Goal: Task Accomplishment & Management: Use online tool/utility

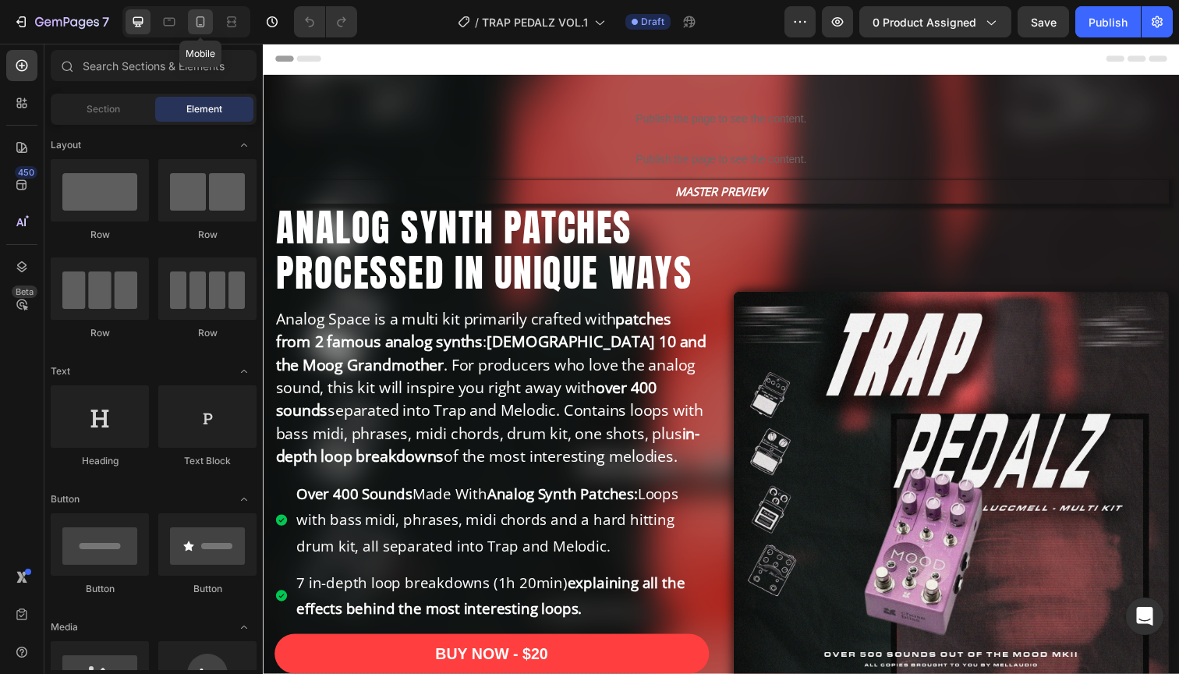
click at [198, 19] on icon at bounding box center [201, 22] width 16 height 16
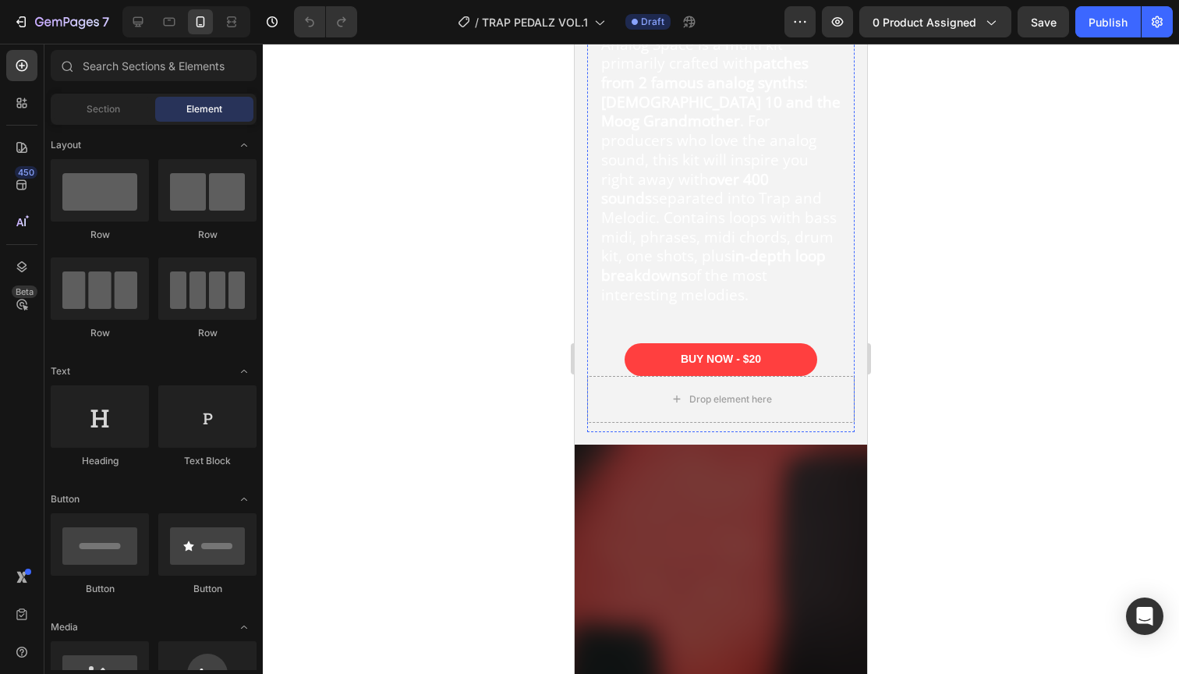
scroll to position [362, 0]
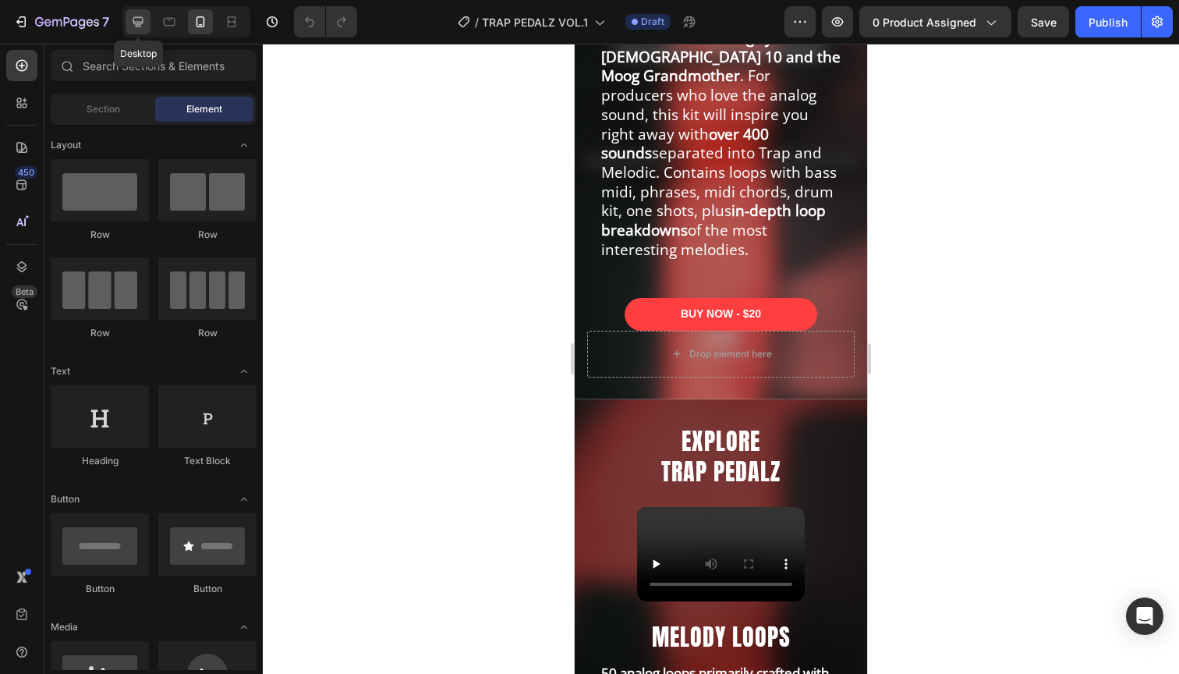
click at [140, 19] on icon at bounding box center [138, 22] width 16 height 16
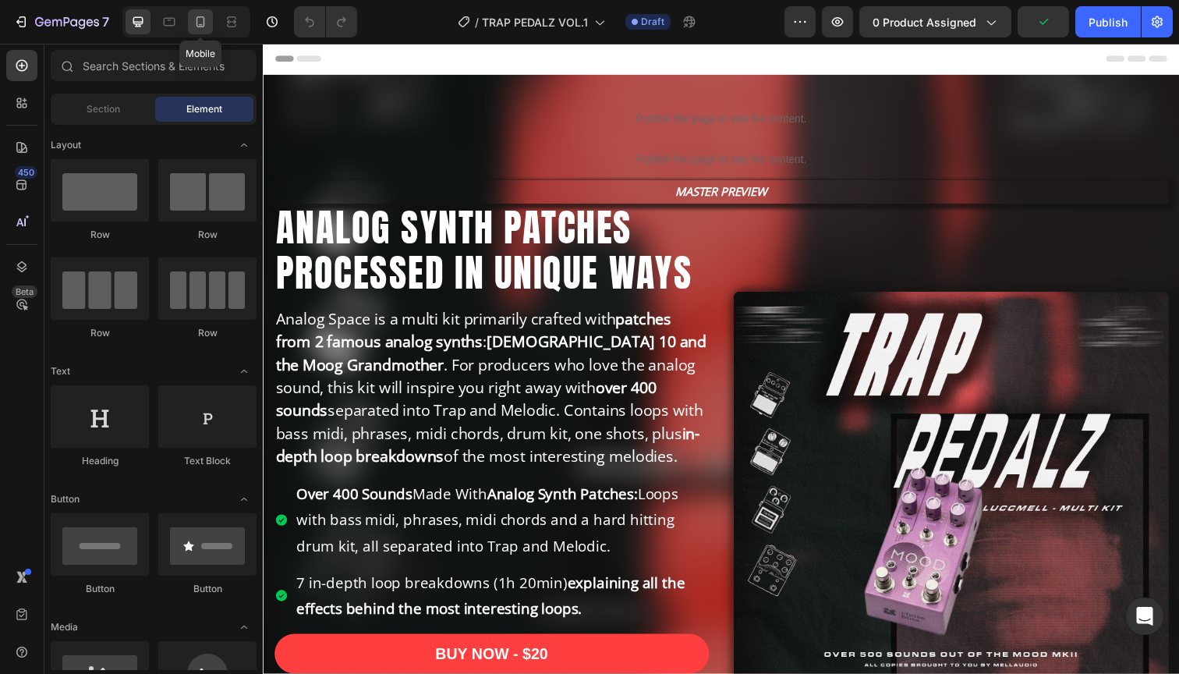
click at [201, 20] on icon at bounding box center [201, 22] width 16 height 16
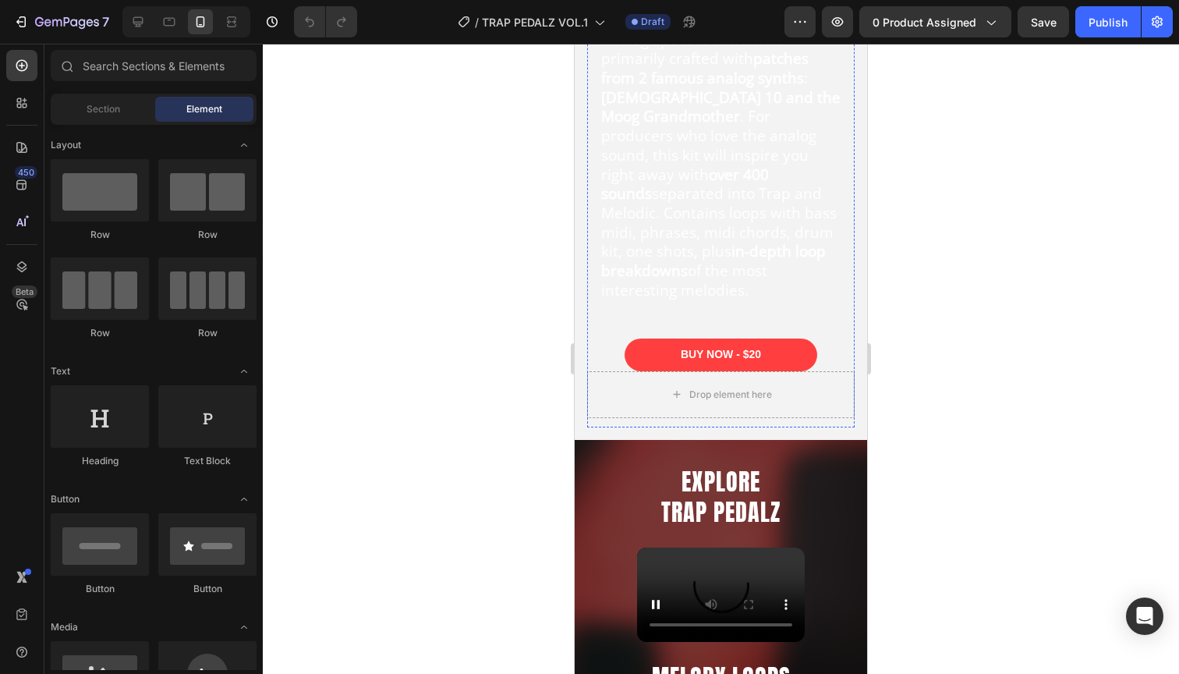
scroll to position [501, 0]
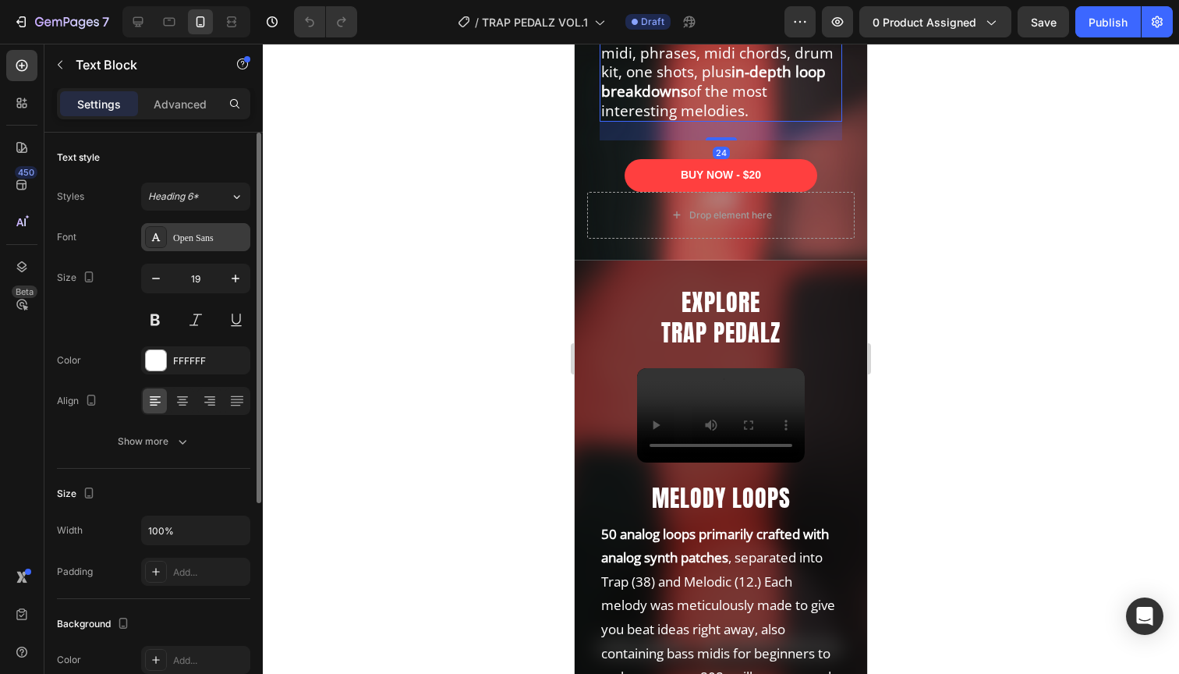
click at [203, 242] on div "Open Sans" at bounding box center [209, 238] width 73 height 14
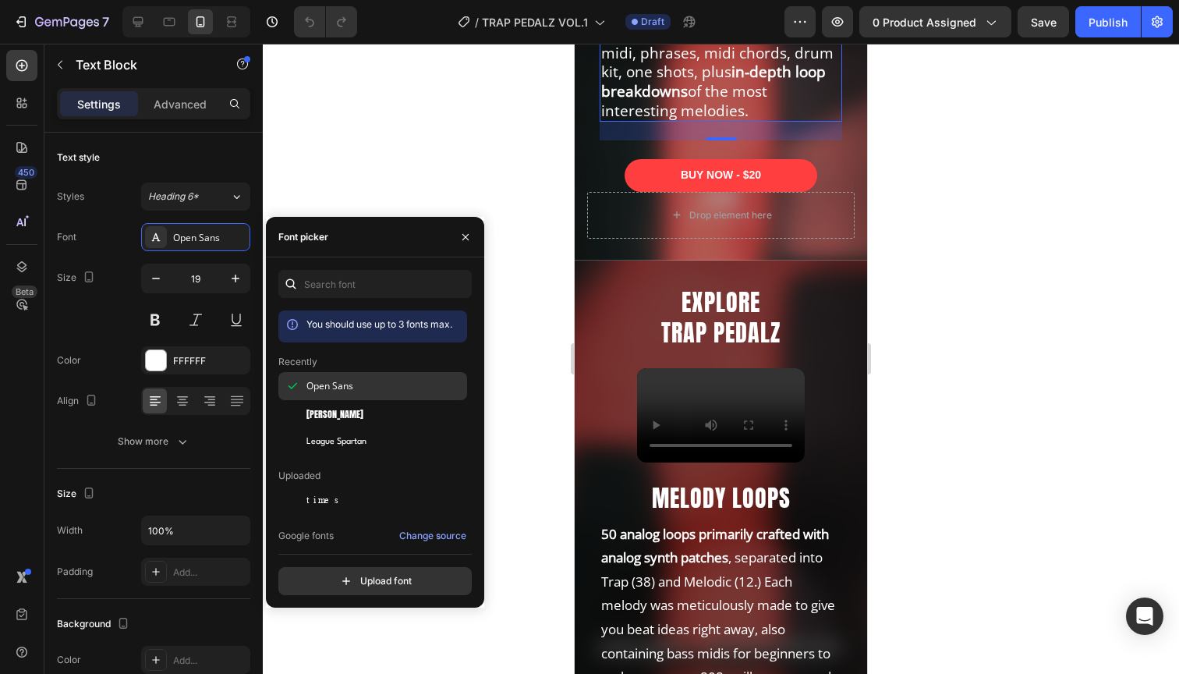
click at [327, 385] on span "Open Sans" at bounding box center [329, 386] width 47 height 14
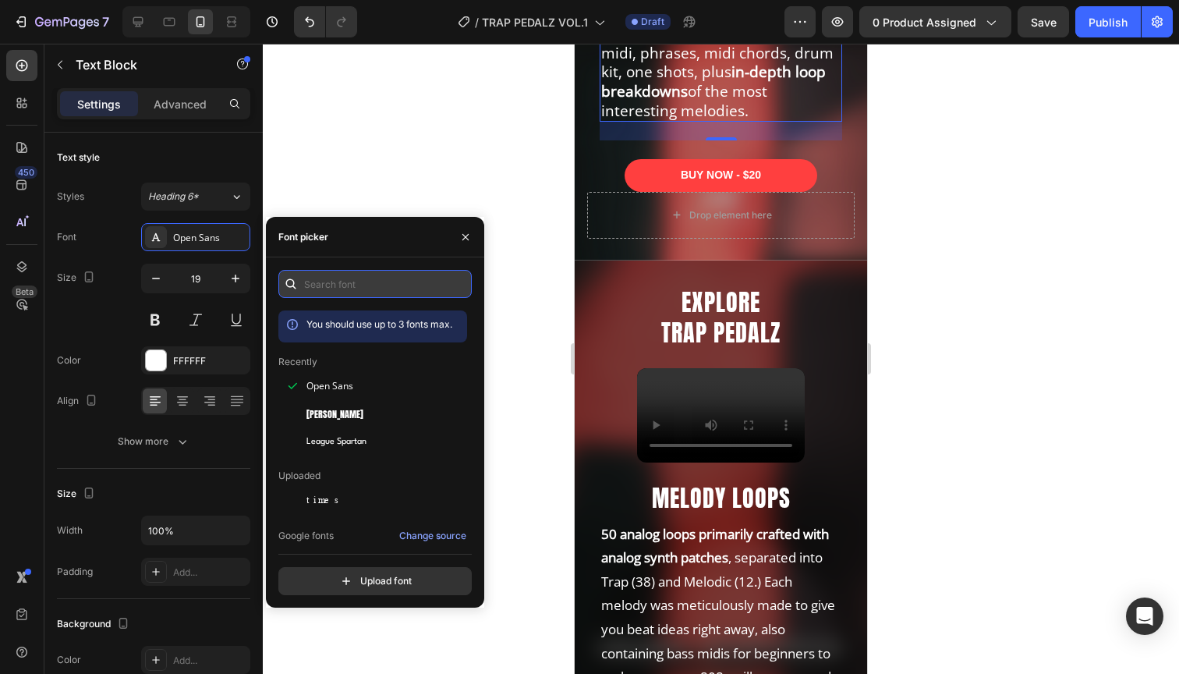
click at [320, 286] on input "text" at bounding box center [374, 284] width 193 height 28
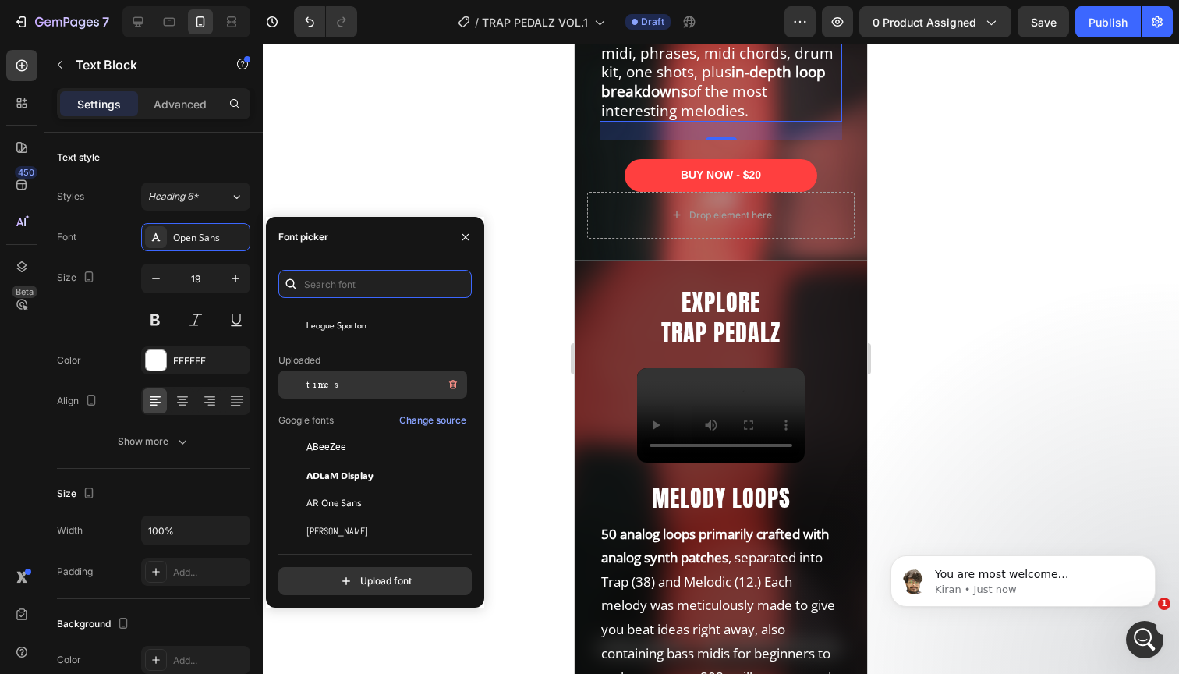
scroll to position [0, 0]
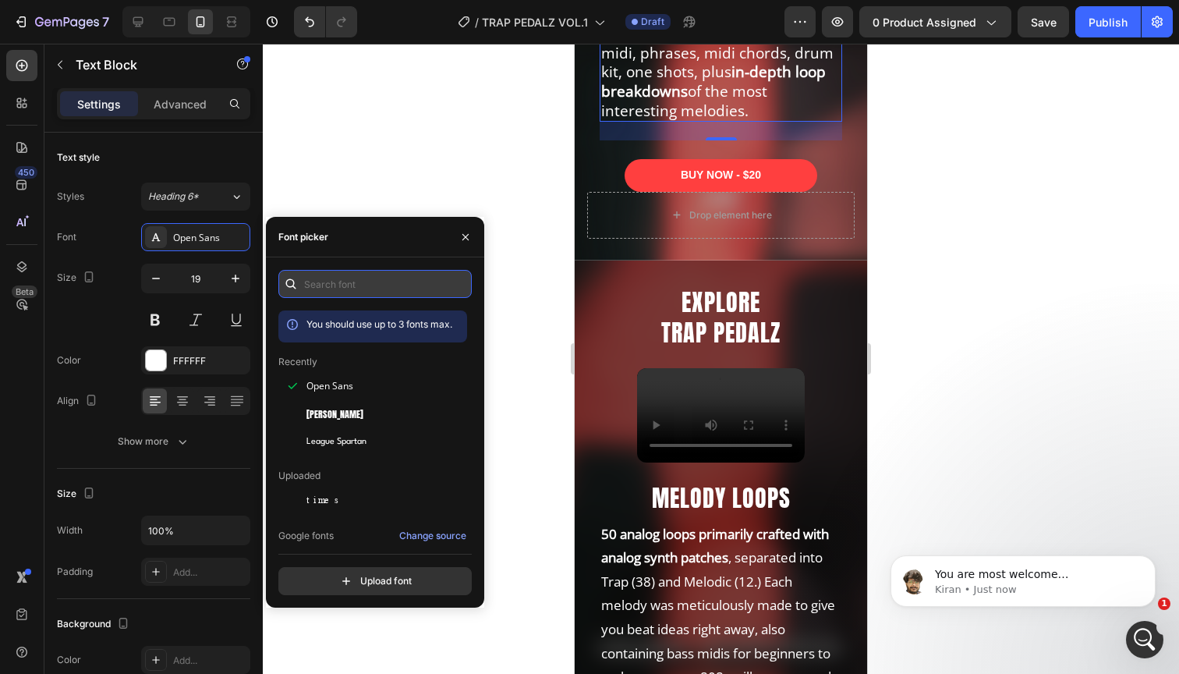
click at [360, 282] on input "text" at bounding box center [374, 284] width 193 height 28
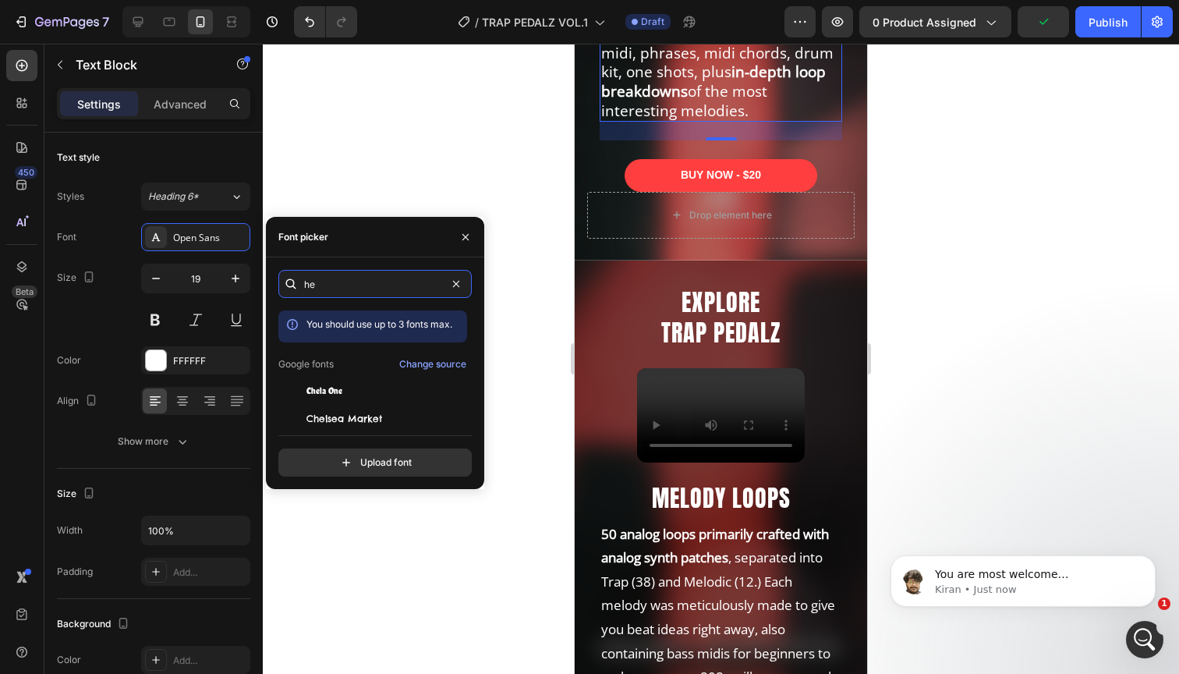
type input "h"
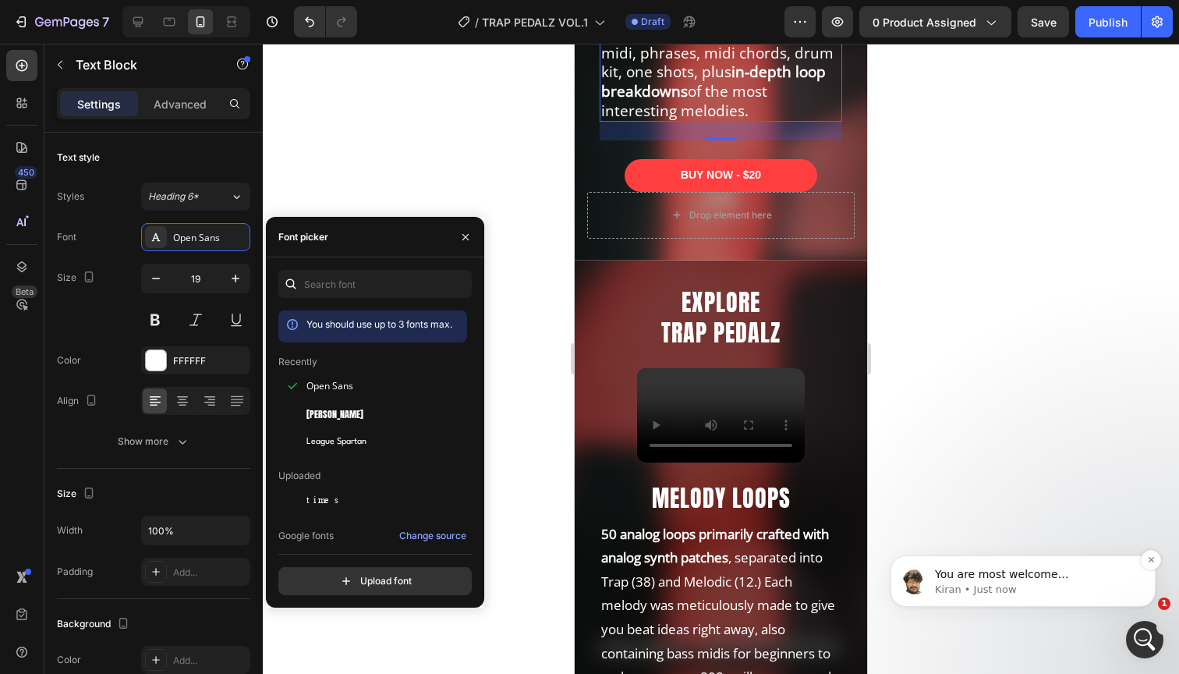
click at [1007, 566] on div "You are most welcome [PERSON_NAME]! By the way, since you are here, may I ask y…" at bounding box center [1023, 580] width 242 height 31
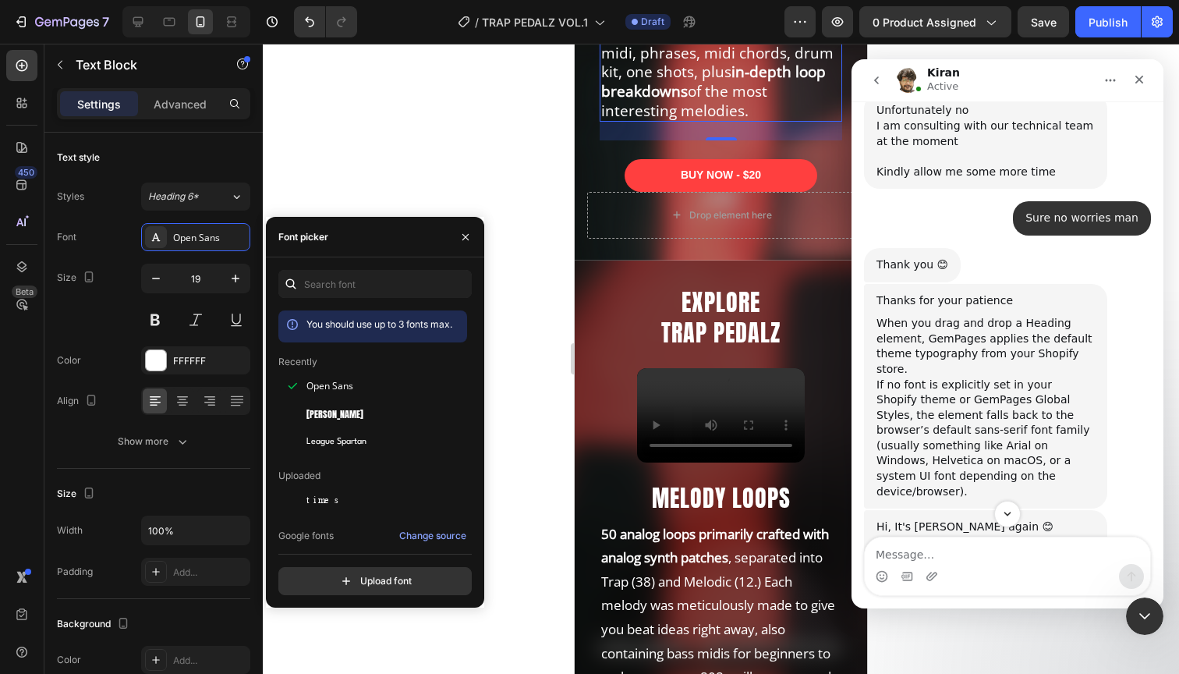
scroll to position [1595, 0]
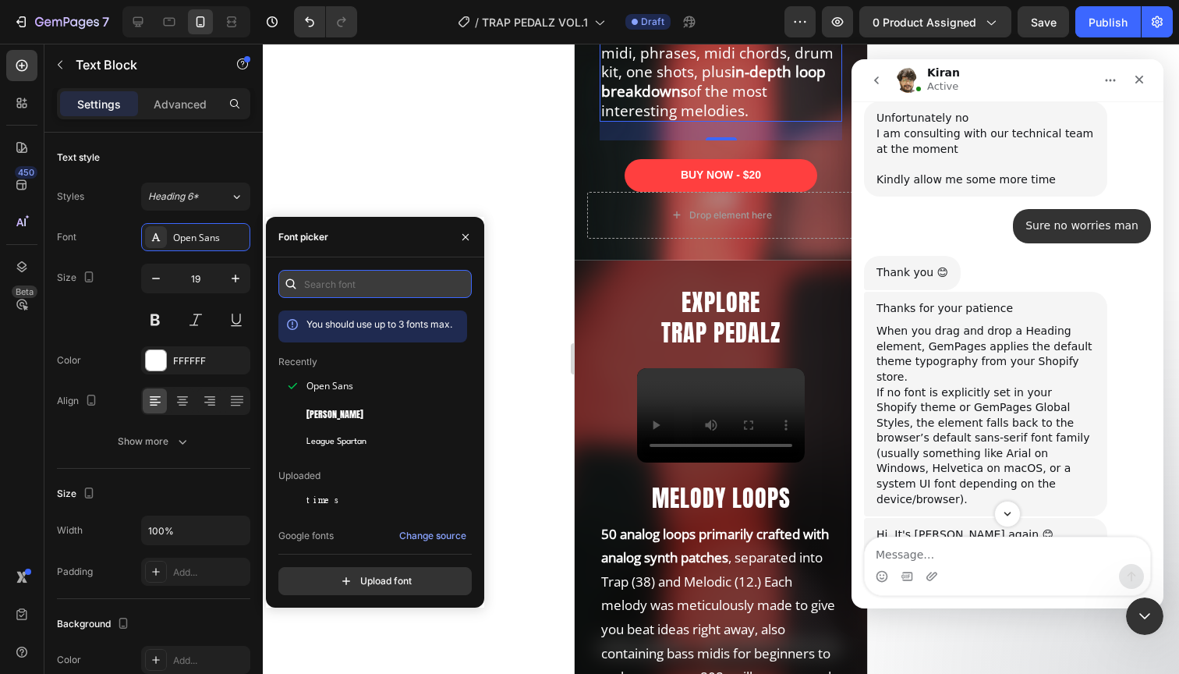
click at [365, 296] on input "text" at bounding box center [374, 284] width 193 height 28
type input "hel"
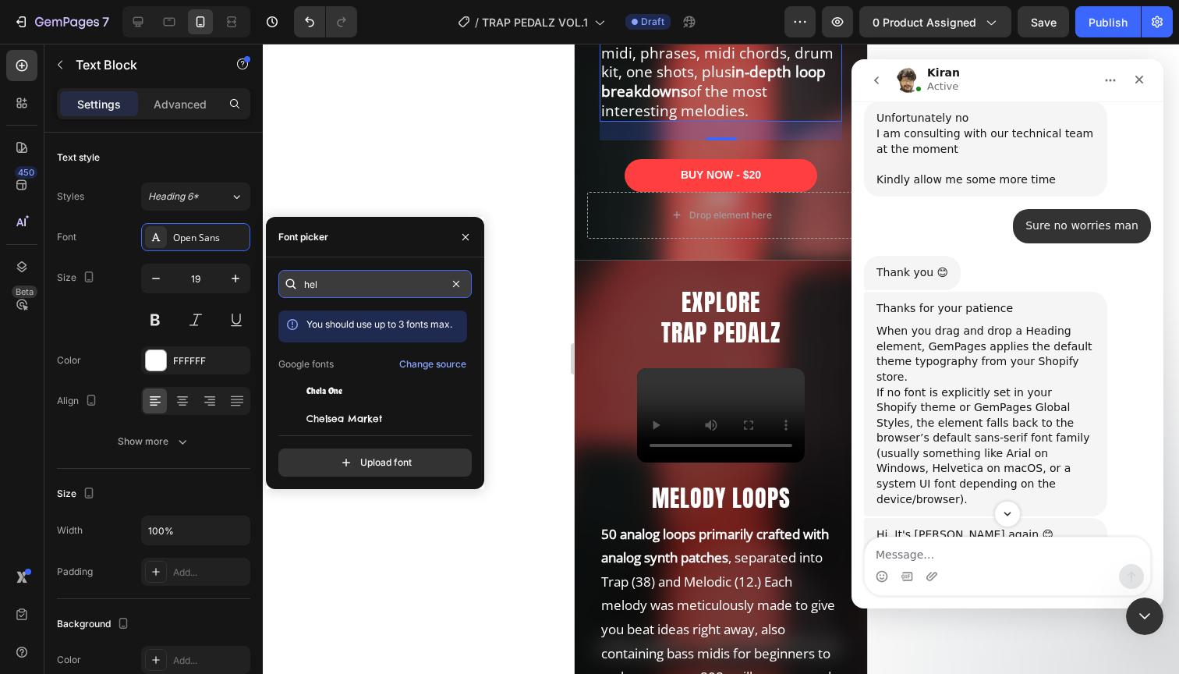
click at [348, 296] on input "hel" at bounding box center [374, 284] width 193 height 28
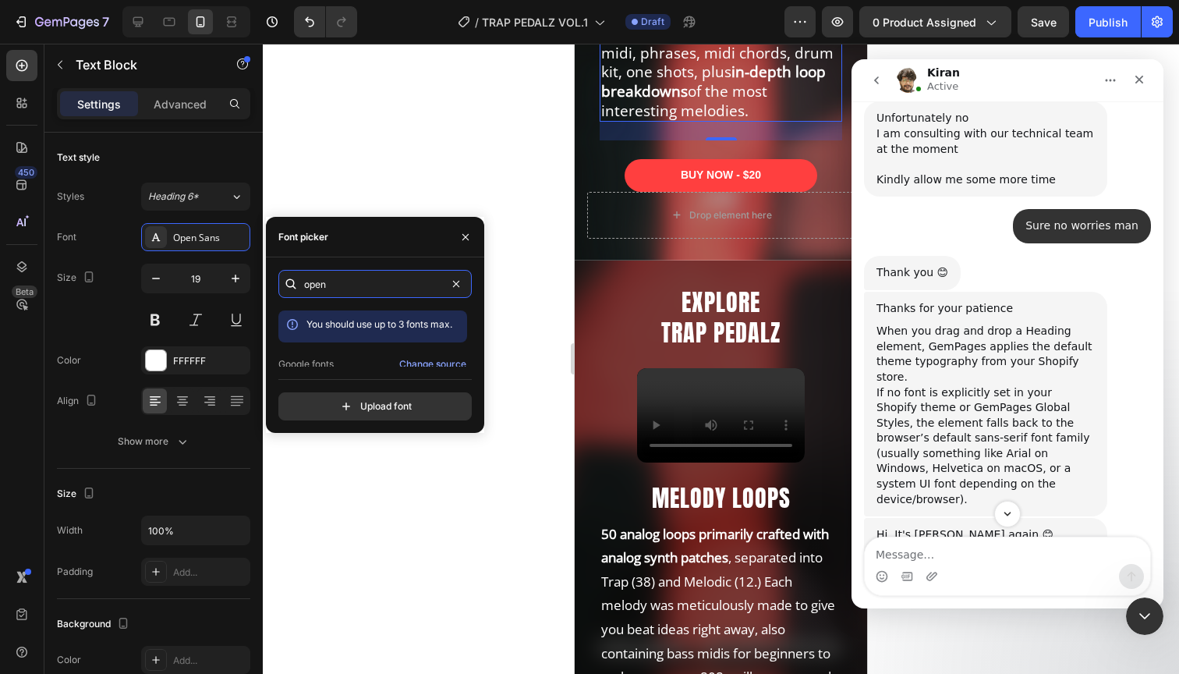
scroll to position [38, 0]
type input "open"
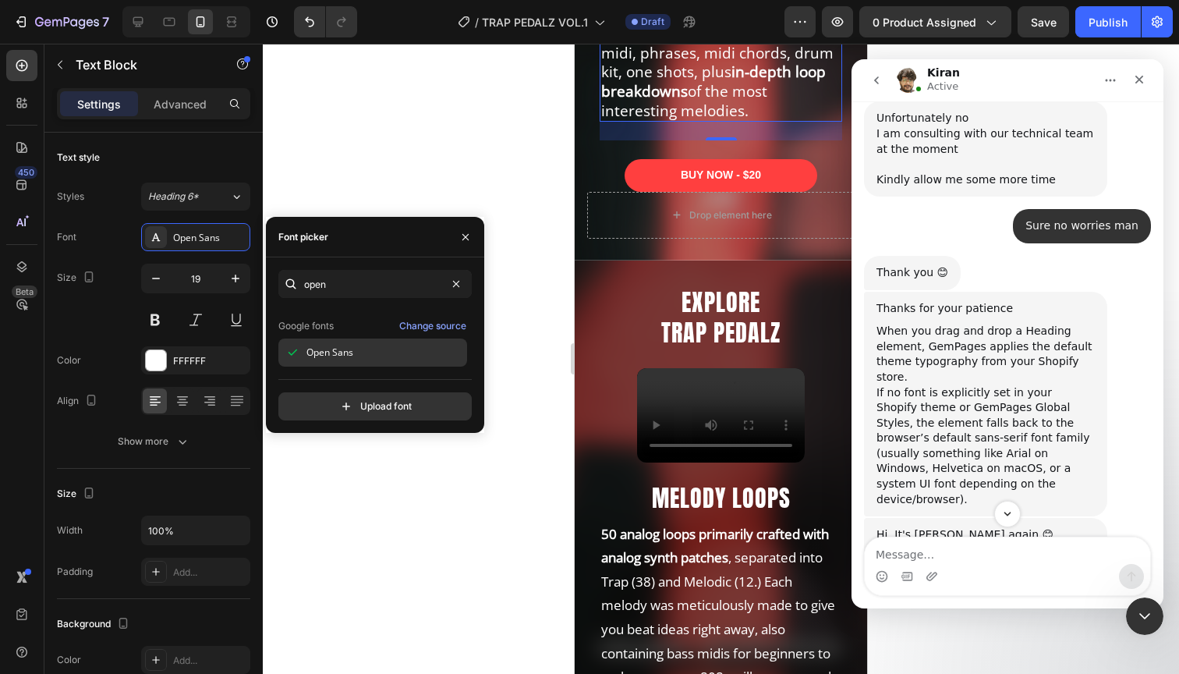
click at [327, 360] on div "Open Sans" at bounding box center [372, 352] width 189 height 28
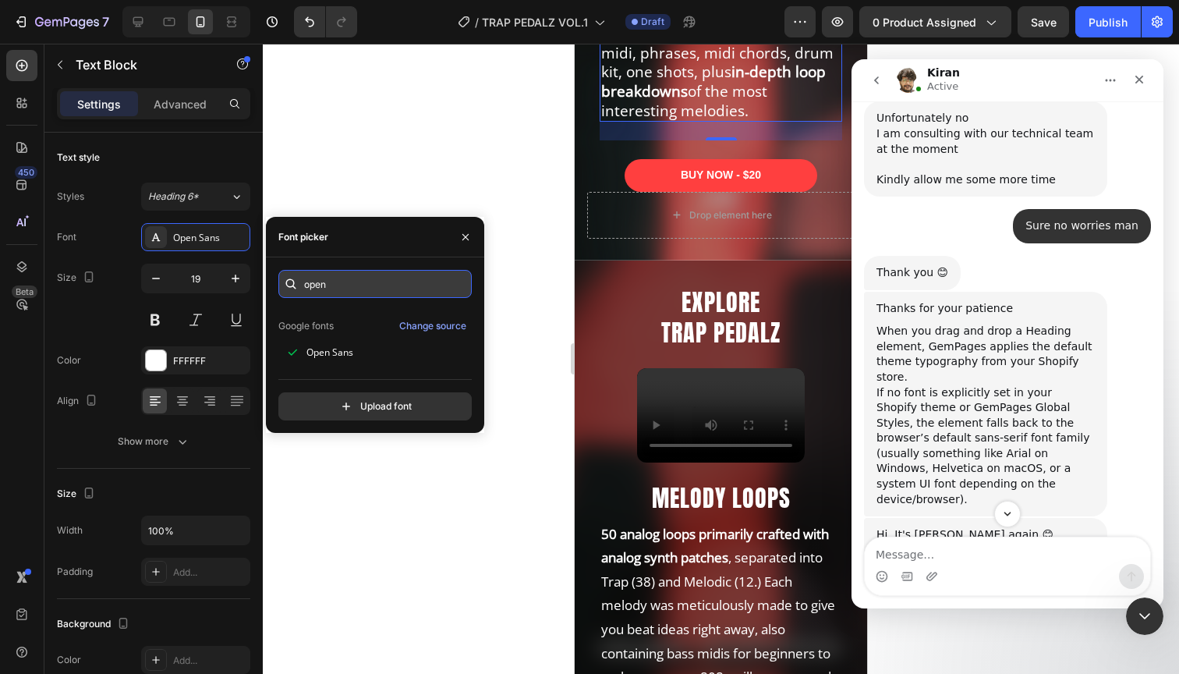
click at [345, 291] on input "open" at bounding box center [374, 284] width 193 height 28
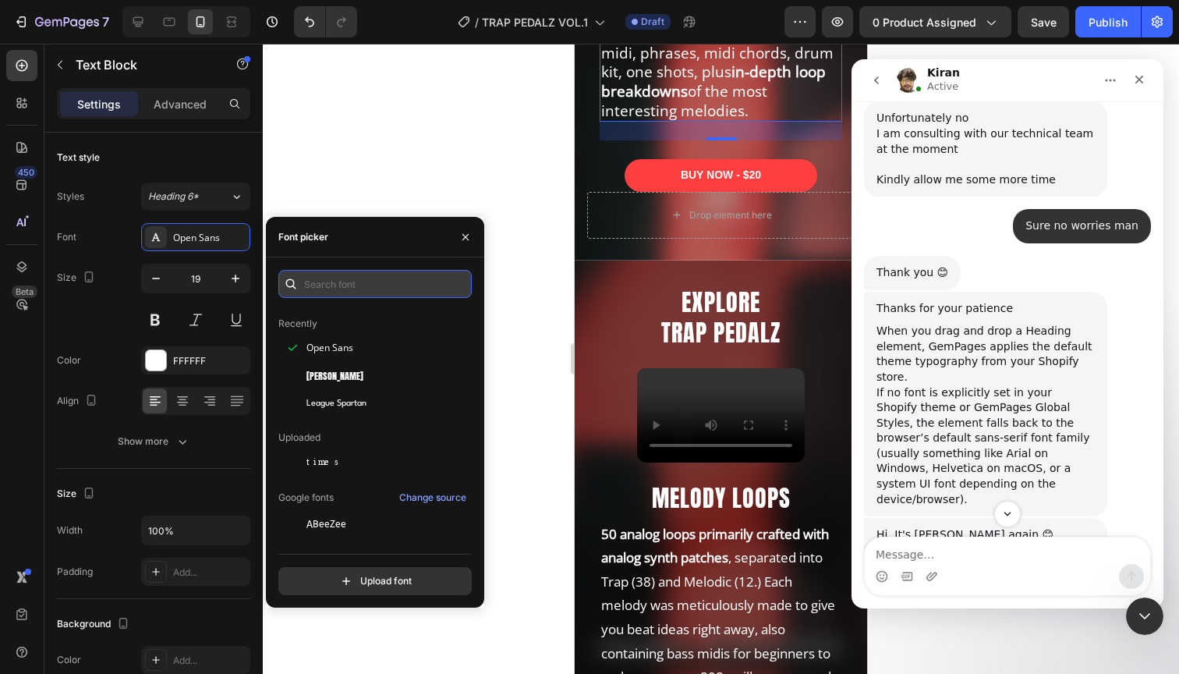
scroll to position [0, 0]
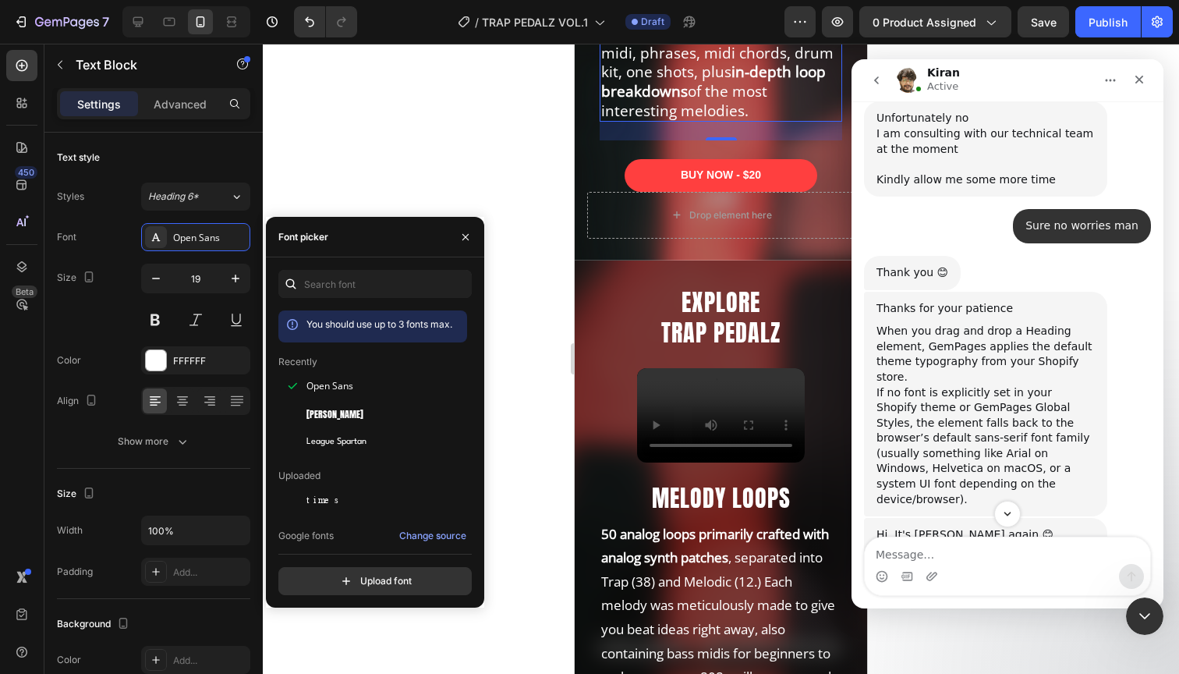
click at [373, 256] on div "Font picker" at bounding box center [375, 237] width 218 height 41
click at [460, 233] on icon "button" at bounding box center [465, 237] width 12 height 12
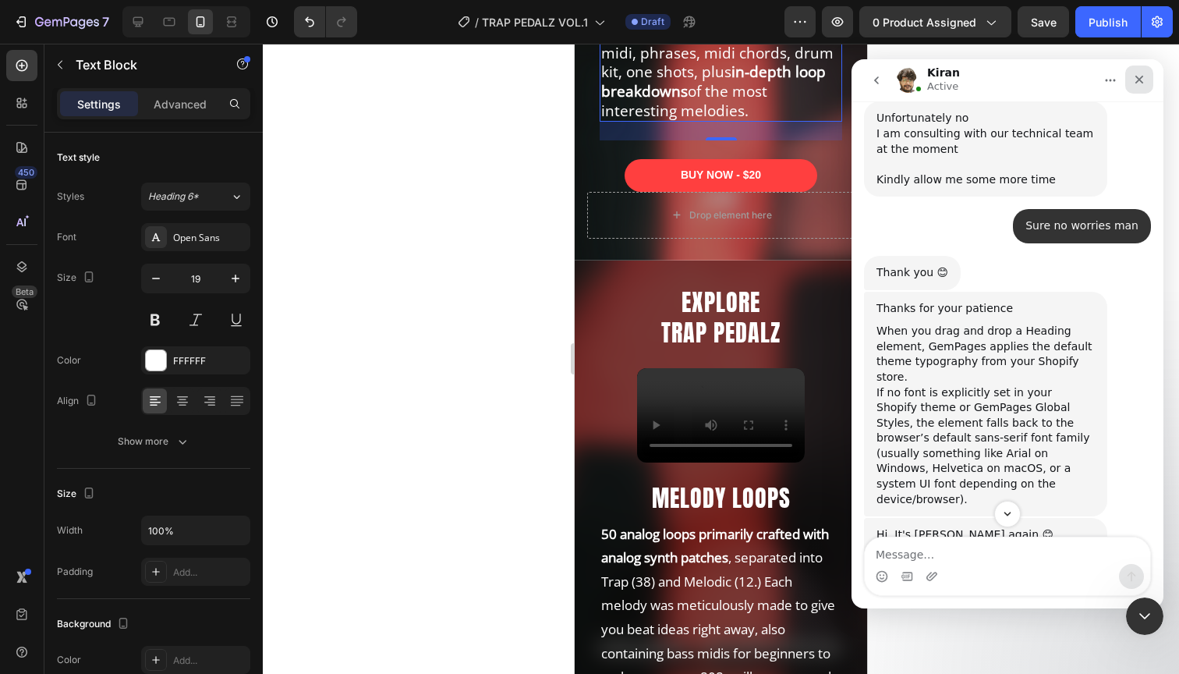
click at [1139, 87] on div "Close" at bounding box center [1139, 79] width 28 height 28
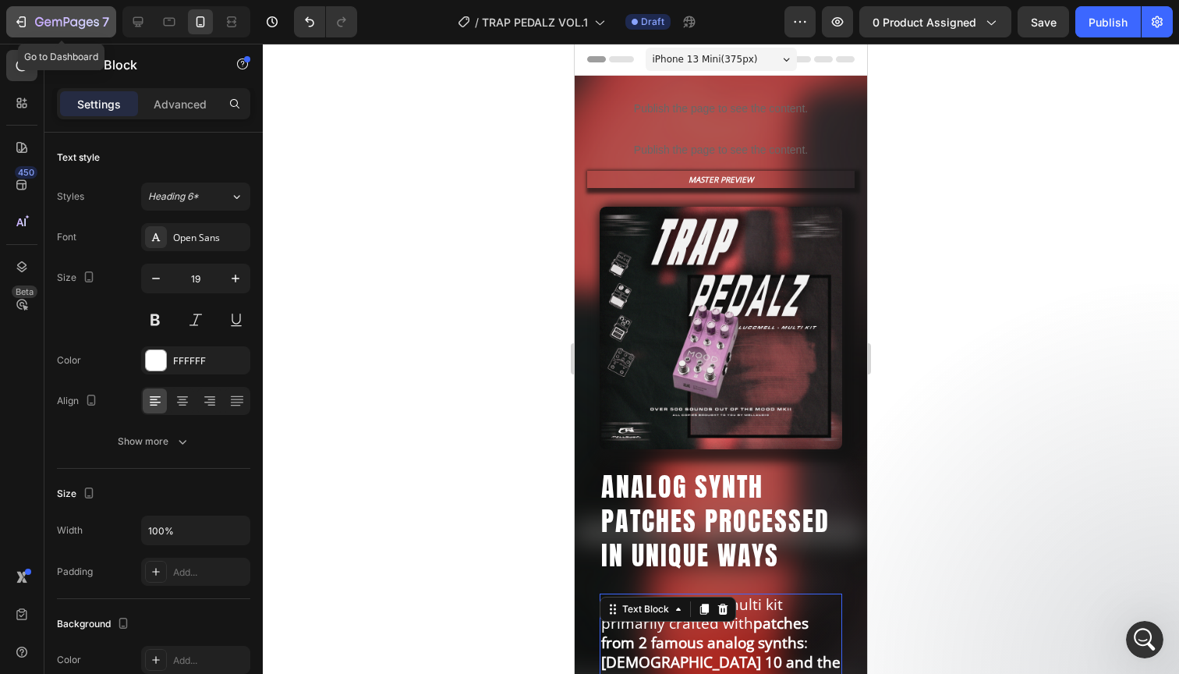
click at [57, 23] on icon "button" at bounding box center [56, 22] width 9 height 7
